Goal: Information Seeking & Learning: Learn about a topic

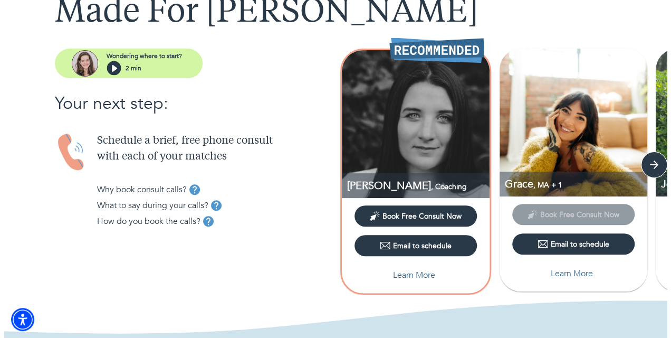
scroll to position [79, 0]
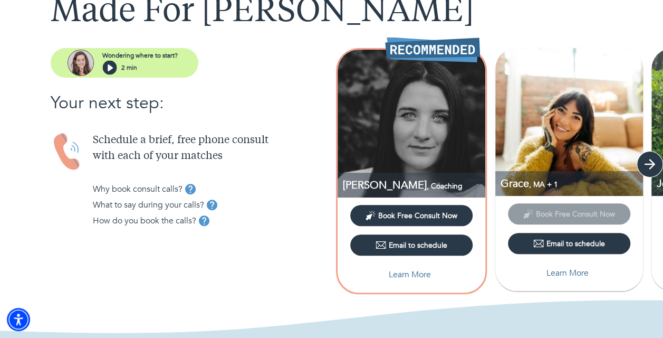
click at [649, 167] on icon "button" at bounding box center [650, 164] width 16 height 16
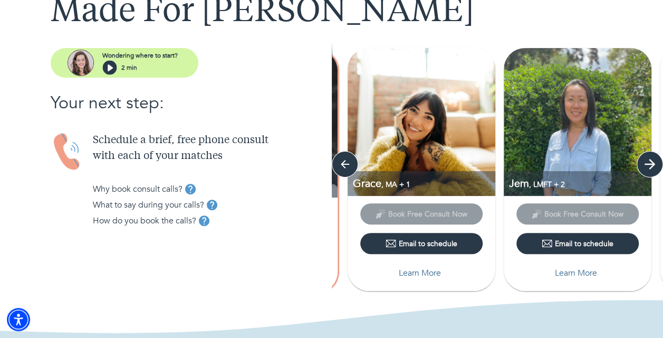
click at [649, 167] on icon "button" at bounding box center [650, 164] width 16 height 16
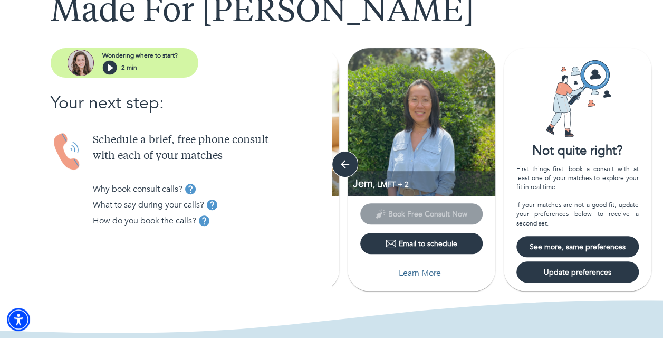
click at [649, 167] on div "Not quite right? First things first: book a consult with at least one of your m…" at bounding box center [578, 137] width 148 height 179
click at [343, 164] on icon "button" at bounding box center [345, 164] width 11 height 11
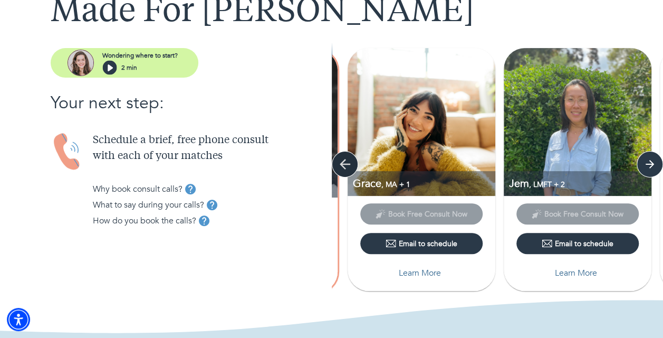
click at [343, 164] on icon "button" at bounding box center [345, 164] width 11 height 11
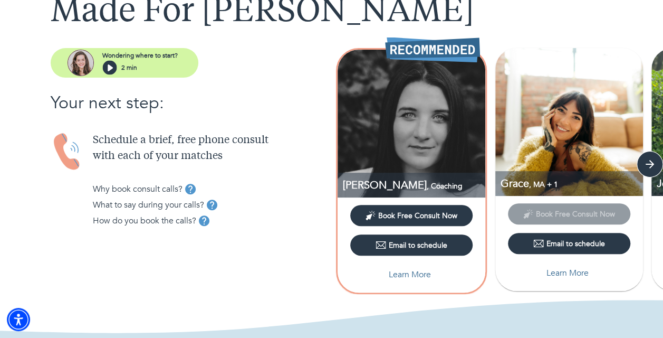
click at [406, 271] on p "Learn More" at bounding box center [410, 274] width 42 height 13
select select "6"
select select "2"
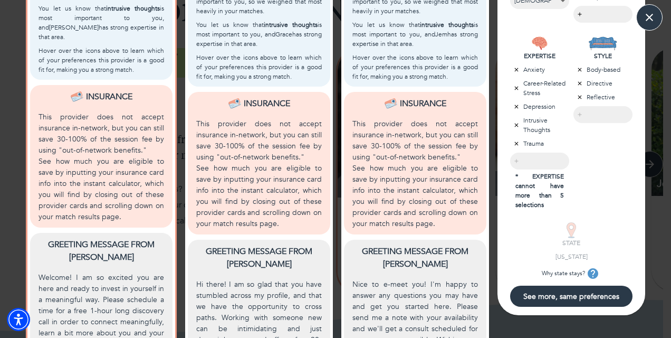
scroll to position [0, 0]
